Goal: Check status: Check status

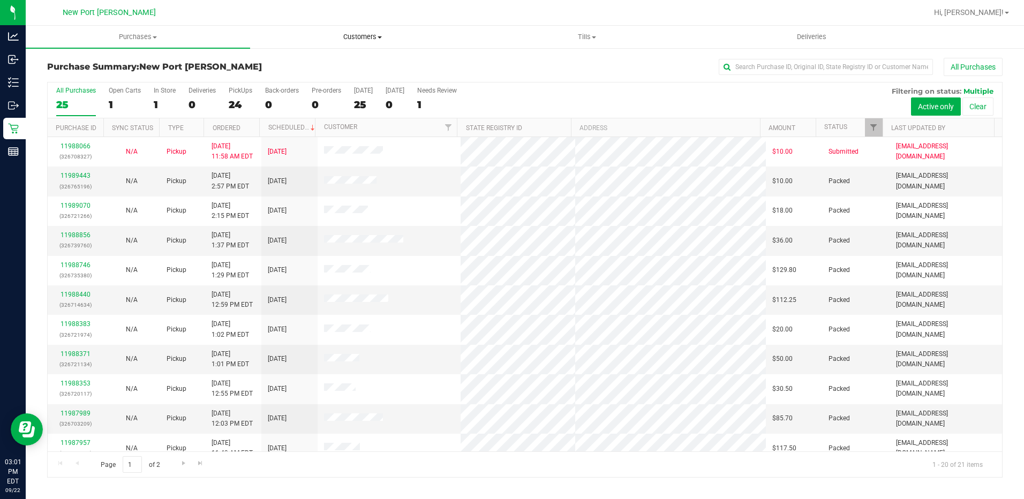
click at [378, 36] on span "Customers" at bounding box center [362, 37] width 223 height 10
click at [242, 26] on uib-tab-heading "Purchases Summary of purchases Fulfillment All purchases" at bounding box center [137, 36] width 223 height 21
click at [159, 36] on span "Purchases" at bounding box center [138, 37] width 224 height 10
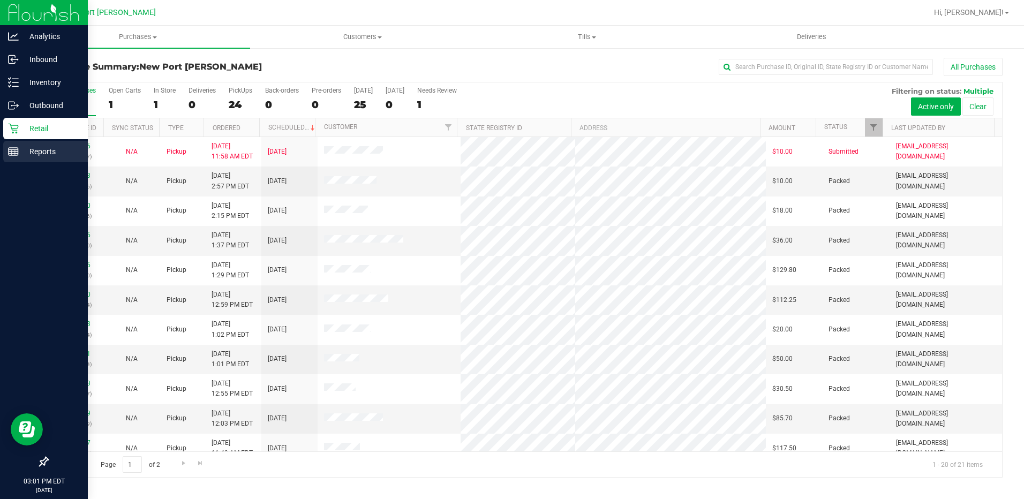
click at [37, 150] on p "Reports" at bounding box center [51, 151] width 64 height 13
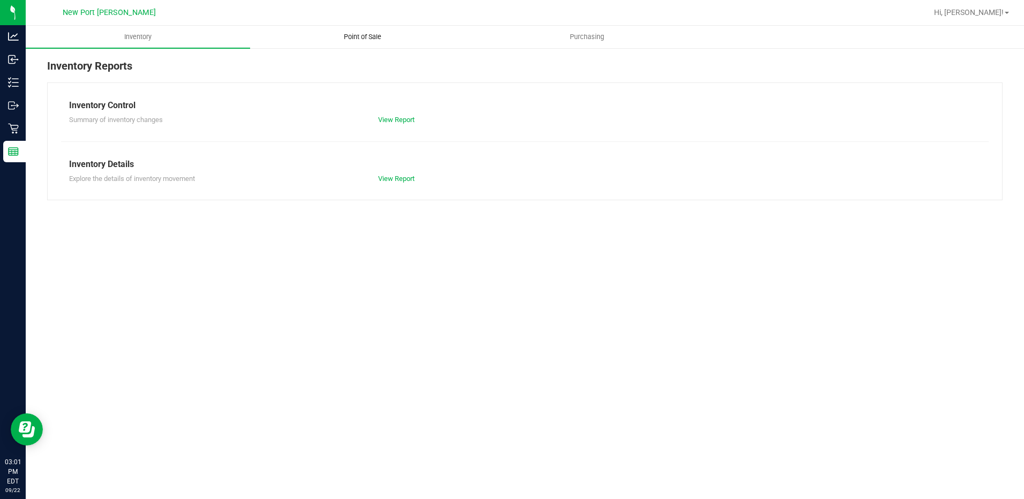
click at [363, 38] on span "Point of Sale" at bounding box center [362, 37] width 66 height 10
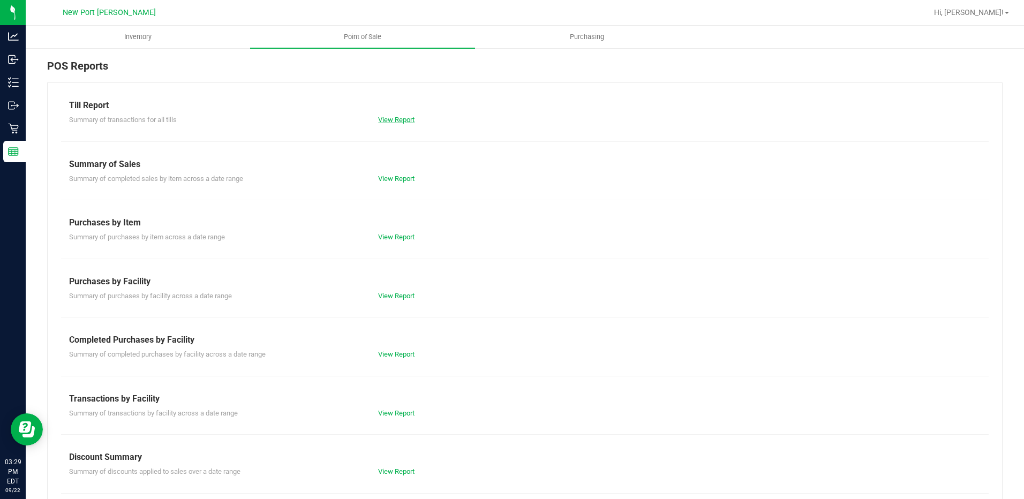
click at [391, 116] on link "View Report" at bounding box center [396, 120] width 36 height 8
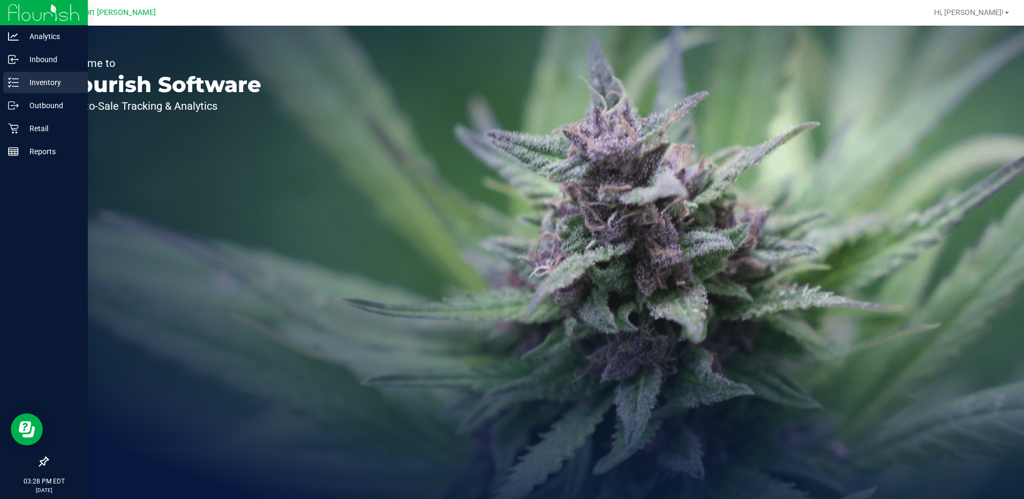
click at [42, 79] on p "Inventory" at bounding box center [51, 82] width 64 height 13
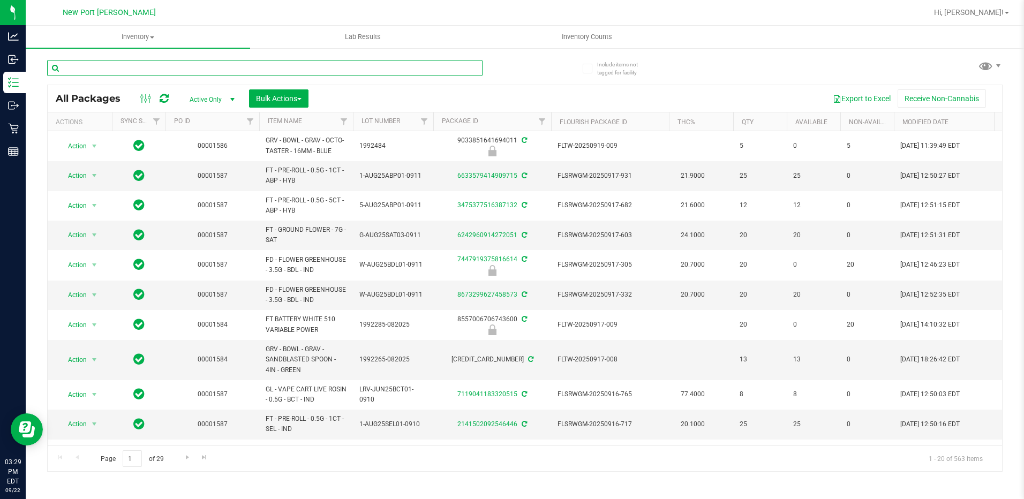
paste input "SN250728DC1-0804"
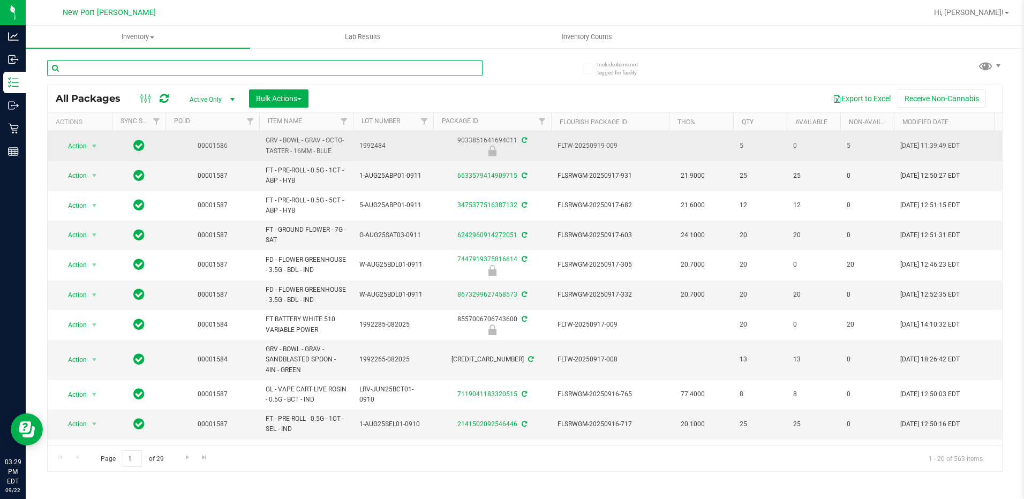
type input "SN250728DC1-0804"
